Goal: Navigation & Orientation: Locate item on page

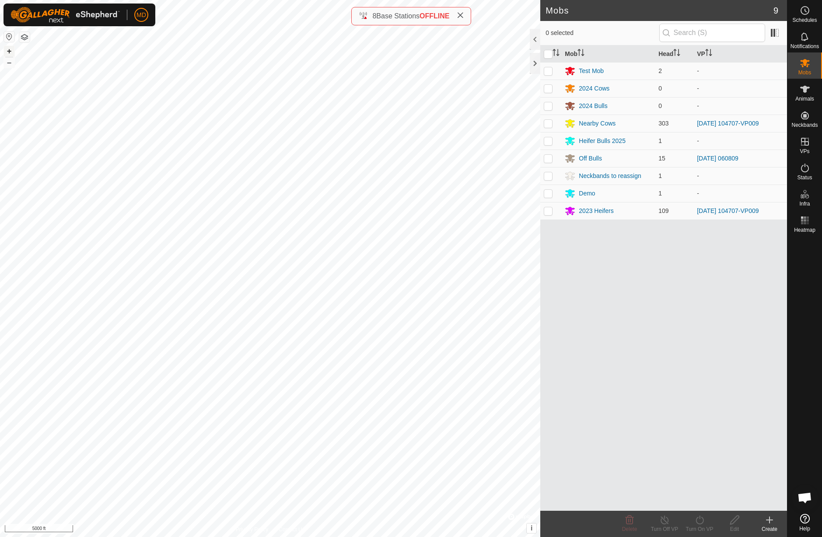
click at [7, 52] on button "+" at bounding box center [9, 51] width 10 height 10
click at [9, 52] on button "+" at bounding box center [9, 51] width 10 height 10
click at [10, 52] on button "+" at bounding box center [9, 51] width 10 height 10
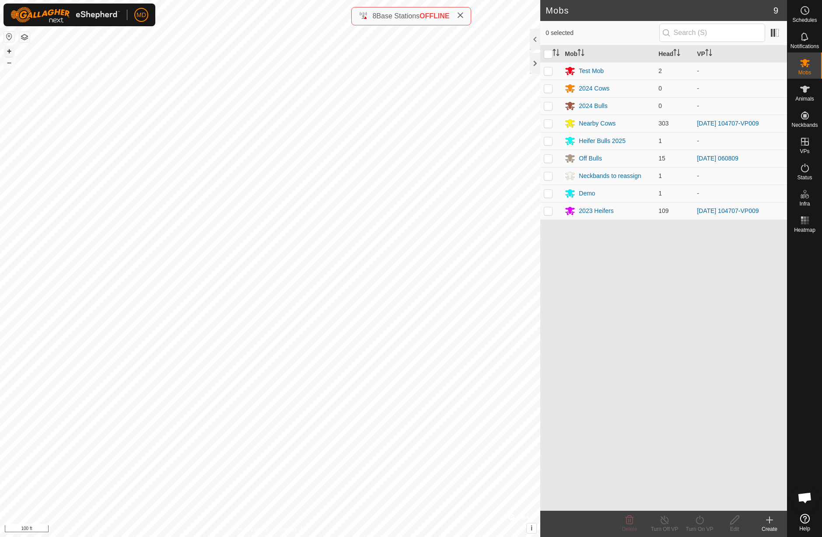
click at [10, 52] on button "+" at bounding box center [9, 51] width 10 height 10
click at [8, 66] on button "–" at bounding box center [9, 62] width 10 height 10
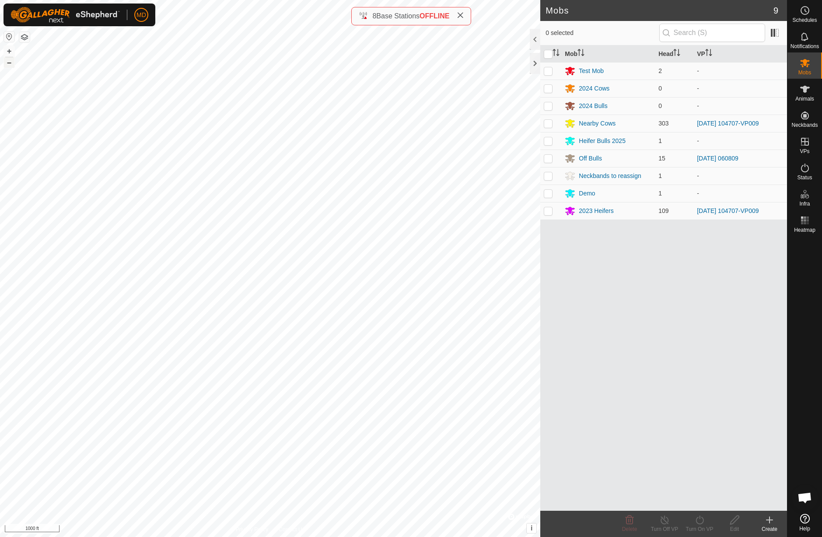
click at [8, 66] on button "–" at bounding box center [9, 62] width 10 height 10
